Goal: Task Accomplishment & Management: Manage account settings

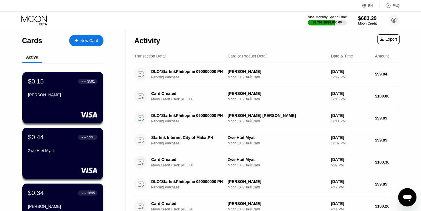
click at [9, 64] on div "Cards New Card Active $0.15 ● ● ● ● 3591 [PERSON_NAME] Naung $0.44 ● ● ● ● 5991…" at bounding box center [63, 203] width 126 height 348
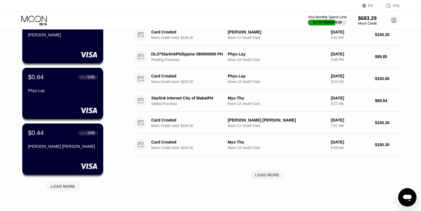
scroll to position [183, 0]
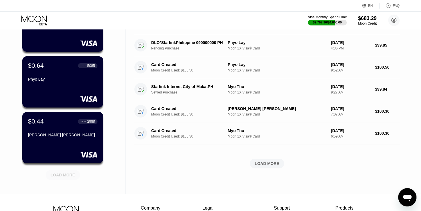
click at [66, 176] on div "LOAD MORE" at bounding box center [63, 174] width 25 height 5
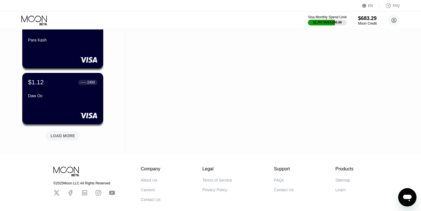
scroll to position [503, 0]
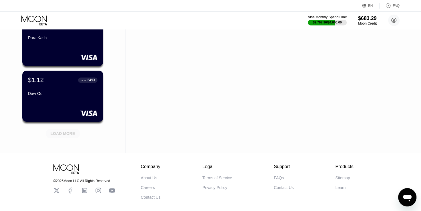
click at [64, 131] on div "LOAD MORE" at bounding box center [63, 133] width 25 height 5
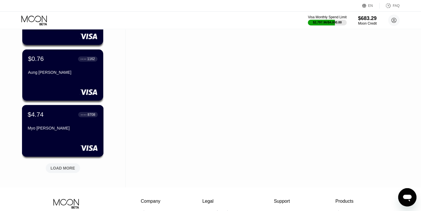
scroll to position [766, 0]
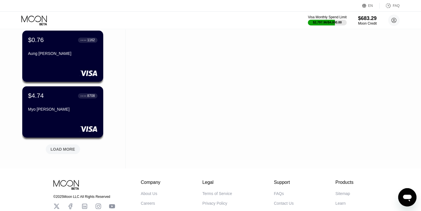
click at [69, 148] on div "LOAD MORE" at bounding box center [63, 149] width 25 height 5
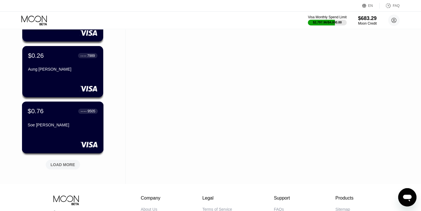
scroll to position [1041, 0]
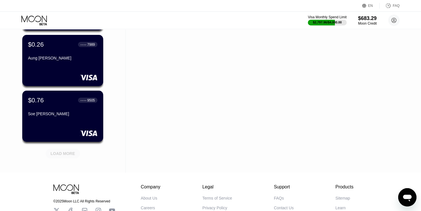
click at [63, 153] on div "LOAD MORE" at bounding box center [63, 153] width 25 height 5
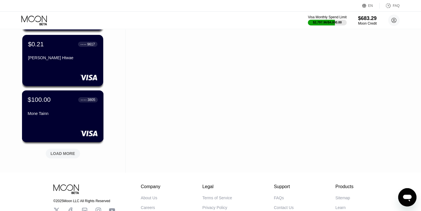
scroll to position [1326, 0]
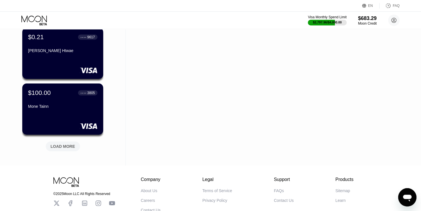
click at [65, 148] on div "LOAD MORE" at bounding box center [63, 146] width 25 height 5
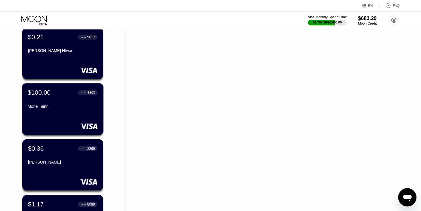
click at [70, 130] on div "$100.00 ● ● ● ● 3805 Mone Tainn" at bounding box center [63, 109] width 82 height 52
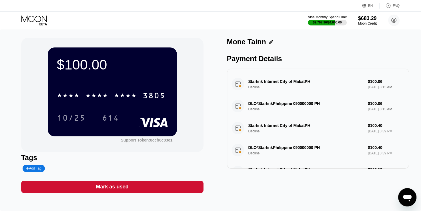
click at [269, 42] on icon at bounding box center [271, 42] width 4 height 4
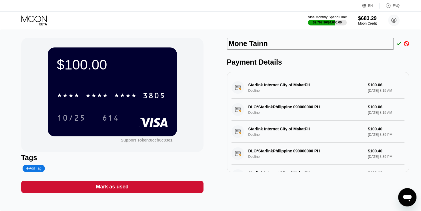
drag, startPoint x: 270, startPoint y: 43, endPoint x: 198, endPoint y: 63, distance: 74.6
click at [198, 63] on div "$100.00 * * * * * * * * * * * * 3805 10/25 614 Support Token: 8ccb6c83e1 Tags A…" at bounding box center [210, 115] width 379 height 155
type input "[PERSON_NAME]"
click at [400, 44] on icon at bounding box center [399, 43] width 5 height 5
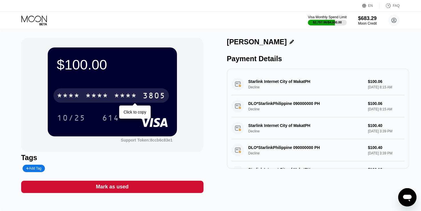
click at [157, 93] on div "3805" at bounding box center [154, 96] width 23 height 9
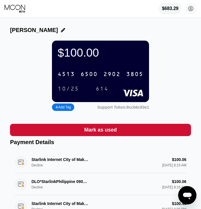
drag, startPoint x: 100, startPoint y: 92, endPoint x: 113, endPoint y: 90, distance: 13.3
click at [100, 92] on div "614" at bounding box center [102, 89] width 13 height 7
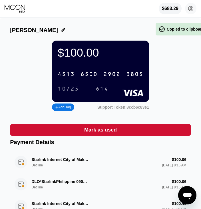
click at [70, 92] on div "10/25" at bounding box center [68, 89] width 21 height 7
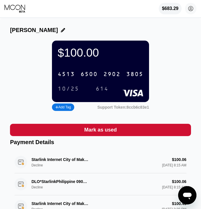
click at [20, 4] on div "$683.29 crushiron.mk@hotmail.com  Home Settings Support Careers About Us Log o…" at bounding box center [100, 8] width 201 height 17
click at [21, 7] on icon at bounding box center [15, 8] width 21 height 9
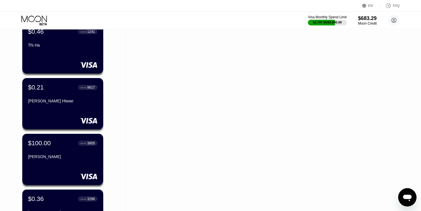
scroll to position [1281, 0]
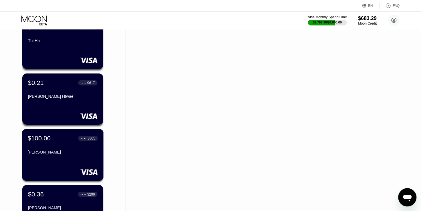
click at [73, 153] on div "[PERSON_NAME]" at bounding box center [63, 152] width 70 height 5
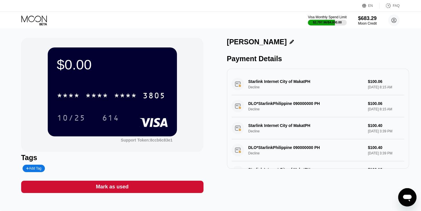
click at [45, 22] on icon at bounding box center [34, 20] width 27 height 10
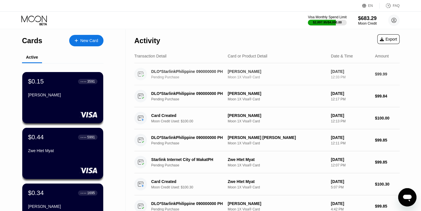
click at [212, 77] on div "Pending Purchase" at bounding box center [191, 77] width 80 height 4
click at [288, 74] on div "[PERSON_NAME]" at bounding box center [277, 71] width 99 height 5
click at [288, 74] on div "Cards New Card Active $0.15 ● ● ● ● 3591 [PERSON_NAME] Naung $0.44 ● ● ● ● 5991…" at bounding box center [210, 105] width 421 height 211
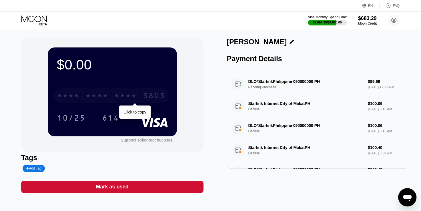
click at [156, 100] on div "3805" at bounding box center [154, 96] width 23 height 9
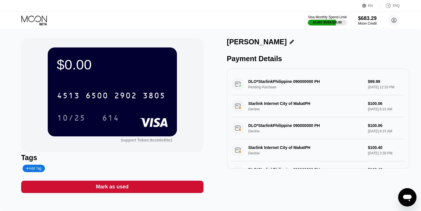
click at [36, 20] on icon at bounding box center [34, 20] width 27 height 10
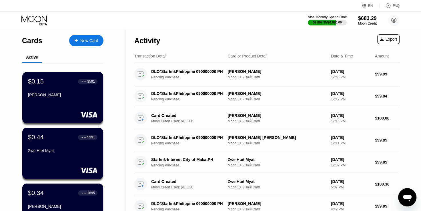
click at [81, 39] on div "New Card" at bounding box center [89, 40] width 18 height 5
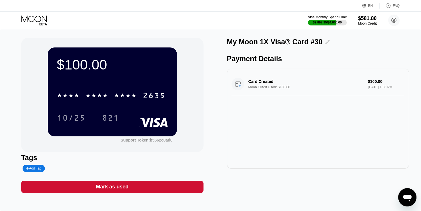
click at [327, 43] on icon at bounding box center [327, 42] width 4 height 4
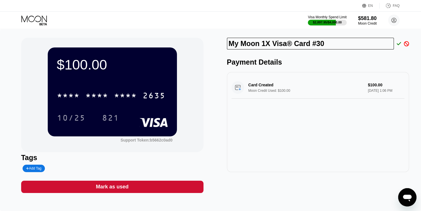
drag, startPoint x: 326, startPoint y: 47, endPoint x: 212, endPoint y: 56, distance: 115.0
click at [212, 56] on div "$100.00 * * * * * * * * * * * * 2635 10/25 821 Support Token: b5662c0ad0 Tags A…" at bounding box center [210, 115] width 379 height 155
type input "Ma Hesh"
click at [399, 45] on icon at bounding box center [399, 43] width 5 height 5
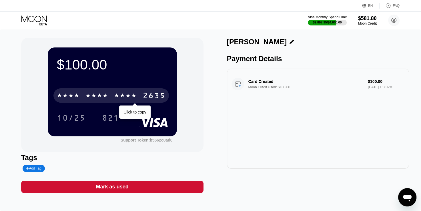
click at [162, 96] on div "2635" at bounding box center [154, 96] width 23 height 9
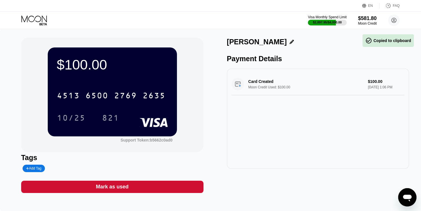
click at [35, 20] on icon at bounding box center [33, 18] width 25 height 7
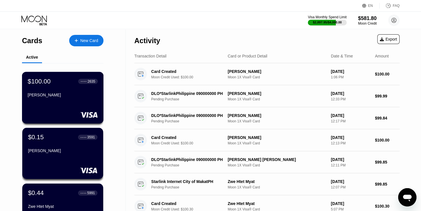
click at [67, 99] on div "Ma Hesh" at bounding box center [63, 96] width 70 height 7
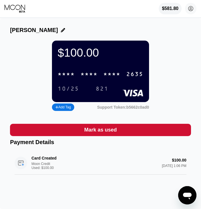
click at [137, 78] on div "2635" at bounding box center [134, 74] width 17 height 7
click at [73, 91] on div "10/25" at bounding box center [68, 89] width 21 height 7
click at [102, 91] on div "821" at bounding box center [102, 89] width 13 height 7
